Goal: Check status

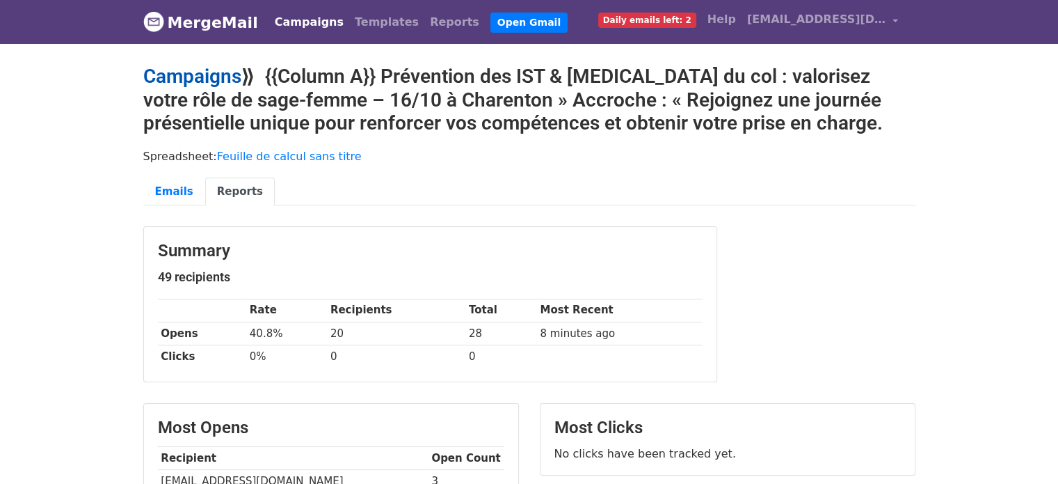
click at [200, 65] on link "Campaigns" at bounding box center [192, 76] width 98 height 23
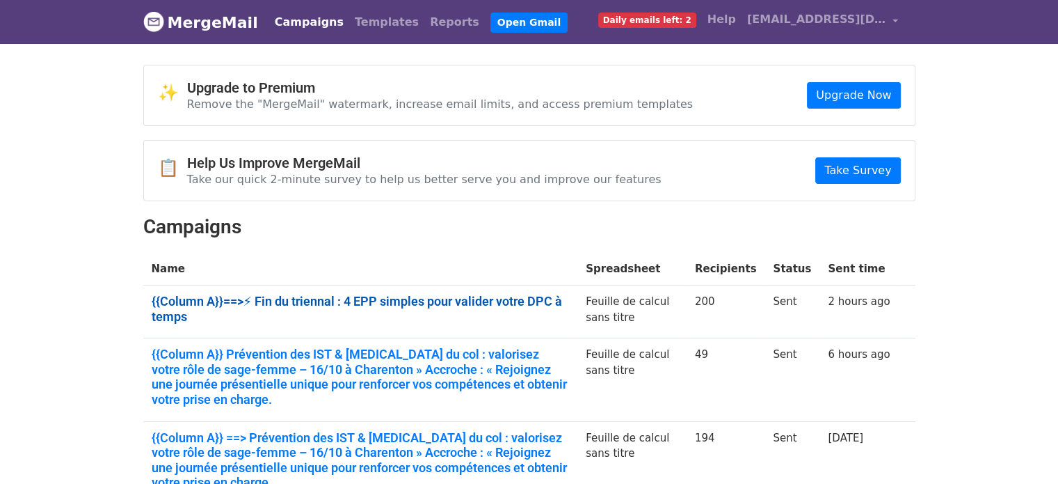
click at [291, 294] on link "{{Column A}}==>⚡ Fin du triennal : 4 EPP simples pour valider votre DPC à temps" at bounding box center [361, 309] width 418 height 30
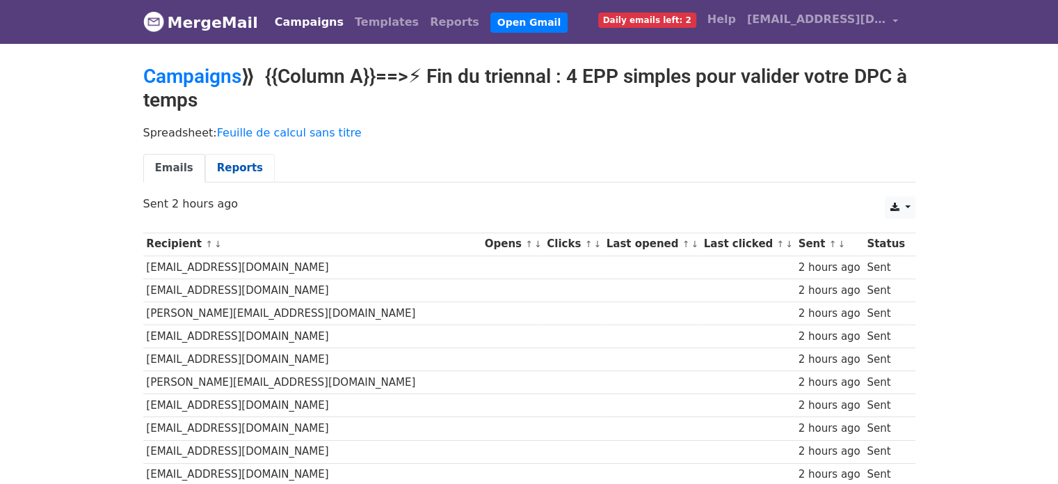
click at [215, 169] on link "Reports" at bounding box center [240, 168] width 70 height 29
